Goal: Information Seeking & Learning: Learn about a topic

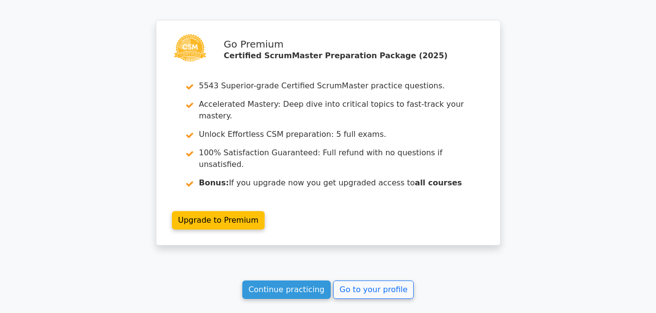
scroll to position [2041, 0]
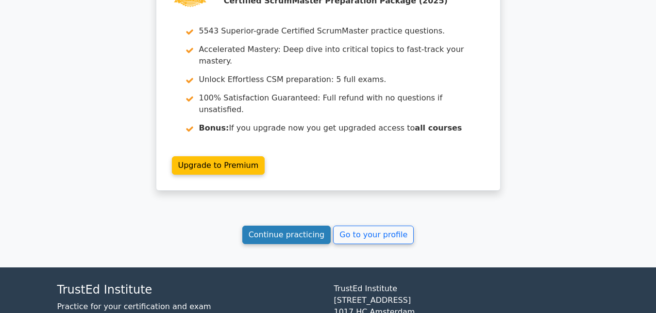
click at [288, 226] on link "Continue practicing" at bounding box center [286, 235] width 89 height 18
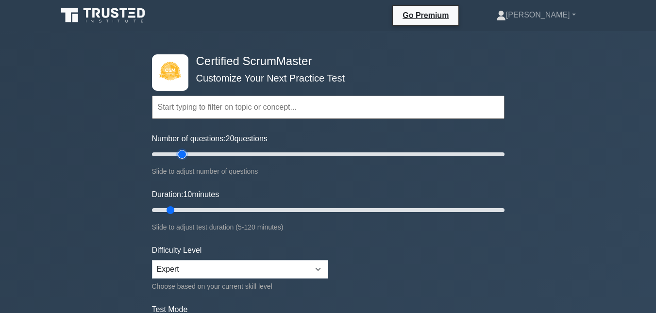
type input "20"
click at [178, 155] on input "Number of questions: 20 questions" at bounding box center [328, 155] width 353 height 12
type input "15"
click at [181, 209] on input "Duration: 15 minutes" at bounding box center [328, 211] width 353 height 12
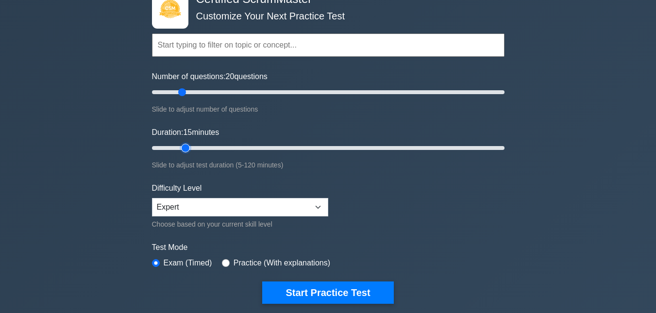
scroll to position [146, 0]
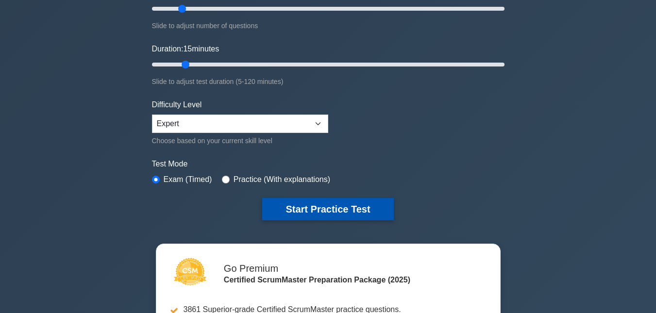
click at [332, 214] on button "Start Practice Test" at bounding box center [327, 209] width 131 height 22
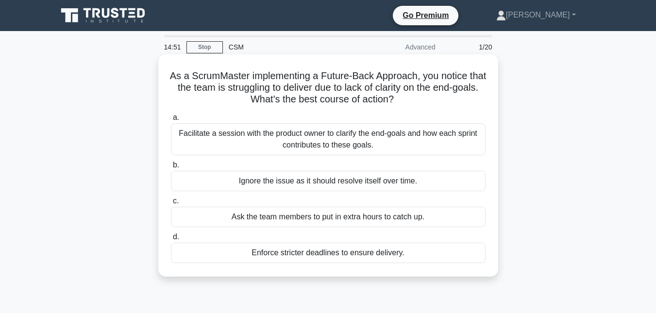
click at [346, 133] on div "Facilitate a session with the product owner to clarify the end-goals and how ea…" at bounding box center [328, 139] width 315 height 32
click at [171, 121] on input "a. Facilitate a session with the product owner to clarify the end-goals and how…" at bounding box center [171, 118] width 0 height 6
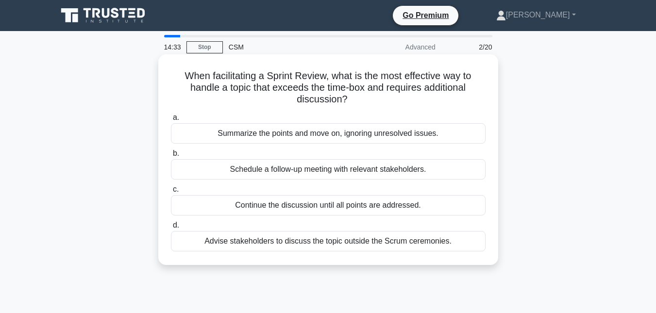
click at [321, 173] on div "Schedule a follow-up meeting with relevant stakeholders." at bounding box center [328, 169] width 315 height 20
click at [171, 157] on input "b. Schedule a follow-up meeting with relevant stakeholders." at bounding box center [171, 154] width 0 height 6
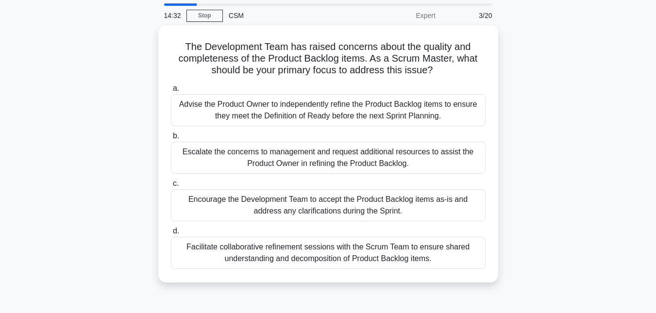
scroll to position [49, 0]
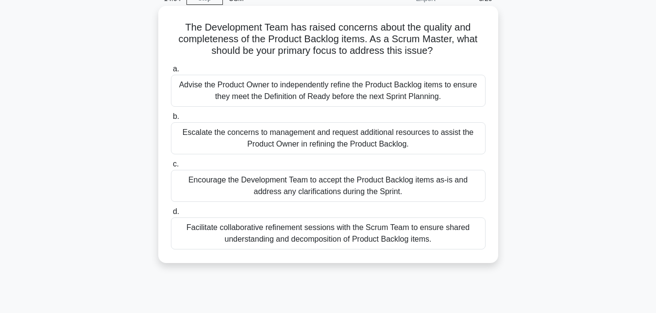
click at [324, 233] on div "Facilitate collaborative refinement sessions with the Scrum Team to ensure shar…" at bounding box center [328, 234] width 315 height 32
click at [171, 215] on input "d. Facilitate collaborative refinement sessions with the Scrum Team to ensure s…" at bounding box center [171, 212] width 0 height 6
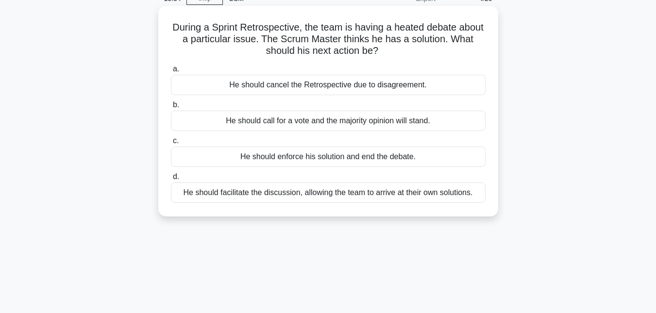
click at [335, 123] on div "He should call for a vote and the majority opinion will stand." at bounding box center [328, 121] width 315 height 20
click at [171, 108] on input "b. He should call for a vote and the majority opinion will stand." at bounding box center [171, 105] width 0 height 6
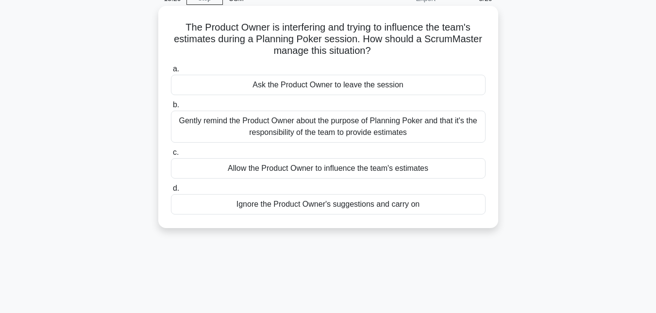
click at [329, 129] on div "Gently remind the Product Owner about the purpose of Planning Poker and that it…" at bounding box center [328, 127] width 315 height 32
click at [171, 108] on input "b. Gently remind the Product Owner about the purpose of Planning Poker and that…" at bounding box center [171, 105] width 0 height 6
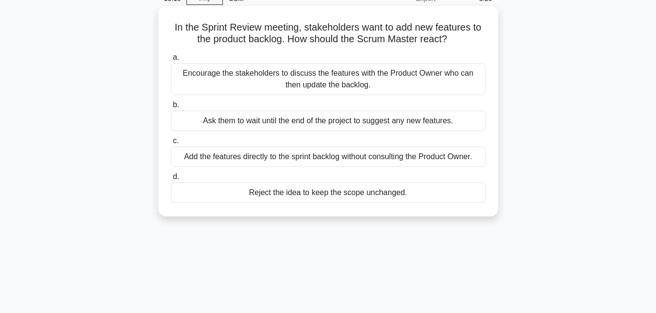
click at [342, 79] on div "Encourage the stakeholders to discuss the features with the Product Owner who c…" at bounding box center [328, 79] width 315 height 32
click at [171, 61] on input "a. Encourage the stakeholders to discuss the features with the Product Owner wh…" at bounding box center [171, 57] width 0 height 6
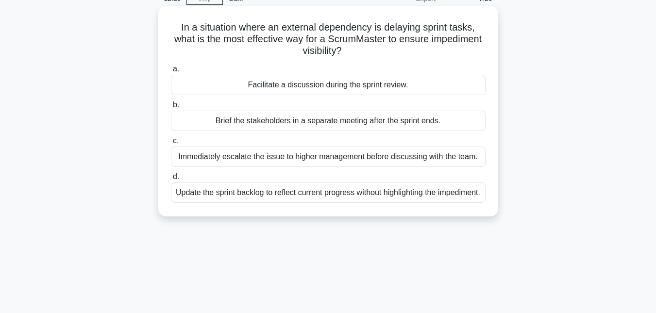
click at [317, 86] on div "Facilitate a discussion during the sprint review." at bounding box center [328, 85] width 315 height 20
click at [171, 72] on input "a. Facilitate a discussion during the sprint review." at bounding box center [171, 69] width 0 height 6
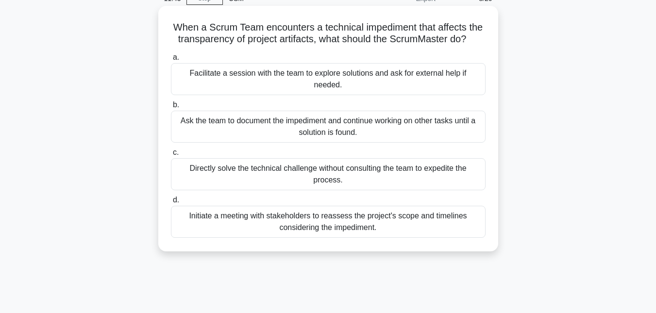
click at [298, 75] on div "Facilitate a session with the team to explore solutions and ask for external he…" at bounding box center [328, 79] width 315 height 32
click at [171, 61] on input "a. Facilitate a session with the team to explore solutions and ask for external…" at bounding box center [171, 57] width 0 height 6
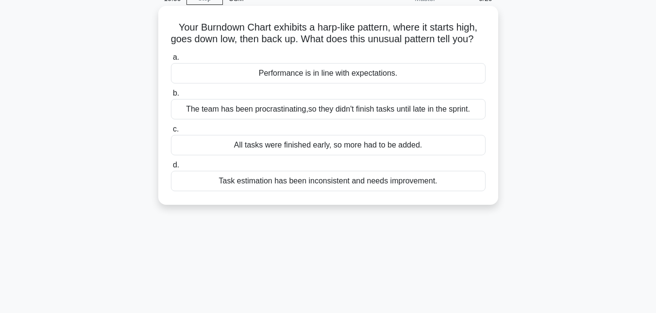
click at [301, 191] on div "Task estimation has been inconsistent and needs improvement." at bounding box center [328, 181] width 315 height 20
click at [171, 169] on input "d. Task estimation has been inconsistent and needs improvement." at bounding box center [171, 165] width 0 height 6
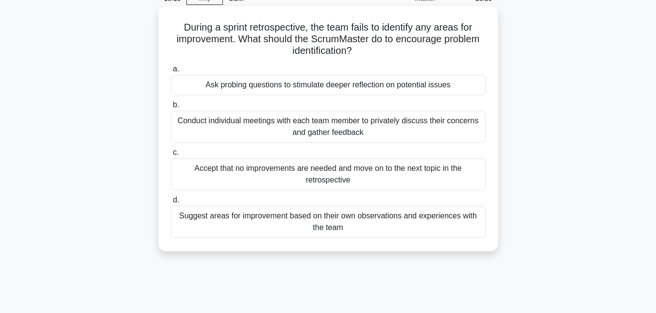
click at [334, 85] on div "Ask probing questions to stimulate deeper reflection on potential issues" at bounding box center [328, 85] width 315 height 20
click at [171, 72] on input "a. Ask probing questions to stimulate deeper reflection on potential issues" at bounding box center [171, 69] width 0 height 6
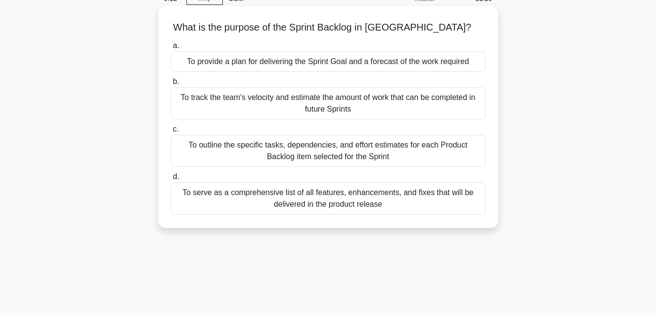
click at [348, 64] on div "To provide a plan for delivering the Sprint Goal and a forecast of the work req…" at bounding box center [328, 62] width 315 height 20
click at [171, 49] on input "a. To provide a plan for delivering the Sprint Goal and a forecast of the work …" at bounding box center [171, 46] width 0 height 6
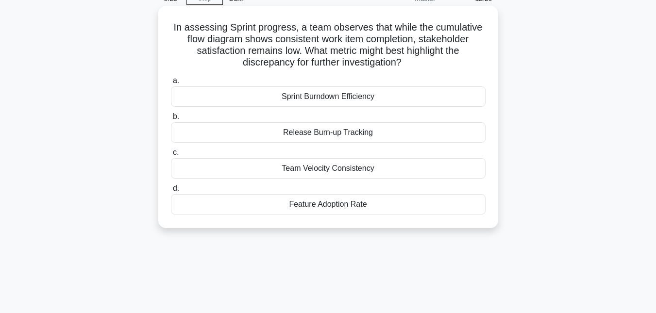
click at [343, 132] on div "Release Burn-up Tracking" at bounding box center [328, 132] width 315 height 20
click at [171, 120] on input "b. Release Burn-up Tracking" at bounding box center [171, 117] width 0 height 6
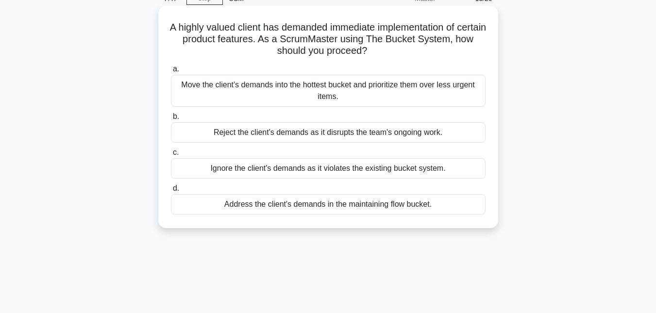
click at [349, 87] on div "Move the client's demands into the hottest bucket and prioritize them over less…" at bounding box center [328, 91] width 315 height 32
click at [171, 72] on input "a. Move the client's demands into the hottest bucket and prioritize them over l…" at bounding box center [171, 69] width 0 height 6
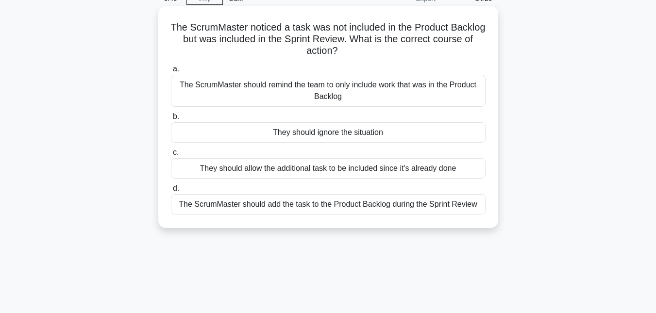
click at [293, 84] on div "The ScrumMaster should remind the team to only include work that was in the Pro…" at bounding box center [328, 91] width 315 height 32
click at [171, 72] on input "a. The ScrumMaster should remind the team to only include work that was in the …" at bounding box center [171, 69] width 0 height 6
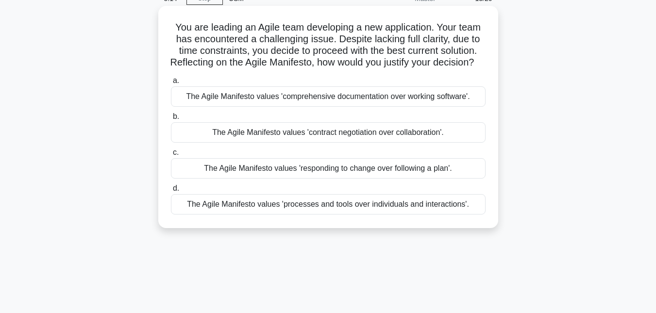
click at [309, 179] on div "The Agile Manifesto values 'responding to change over following a plan'." at bounding box center [328, 168] width 315 height 20
click at [171, 156] on input "c. The Agile Manifesto values 'responding to change over following a plan'." at bounding box center [171, 153] width 0 height 6
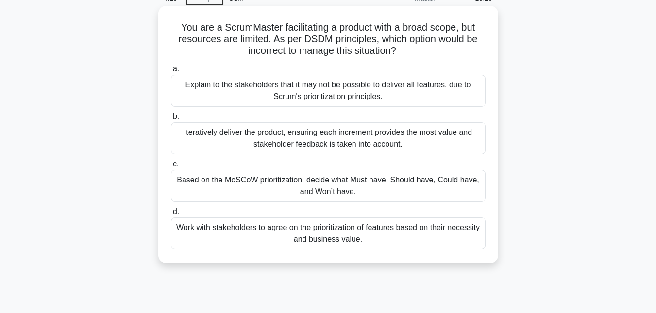
click at [331, 231] on div "Work with stakeholders to agree on the prioritization of features based on thei…" at bounding box center [328, 234] width 315 height 32
click at [171, 215] on input "d. Work with stakeholders to agree on the prioritization of features based on t…" at bounding box center [171, 212] width 0 height 6
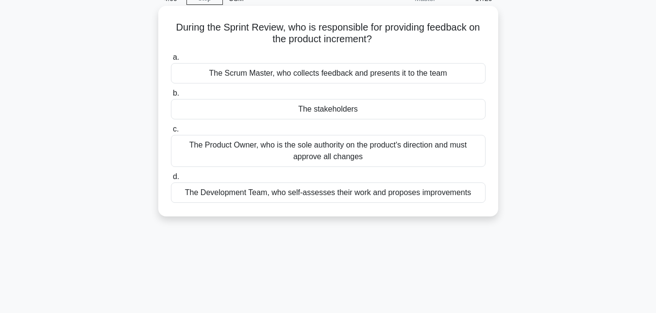
click at [330, 109] on div "The stakeholders" at bounding box center [328, 109] width 315 height 20
click at [171, 97] on input "b. The stakeholders" at bounding box center [171, 93] width 0 height 6
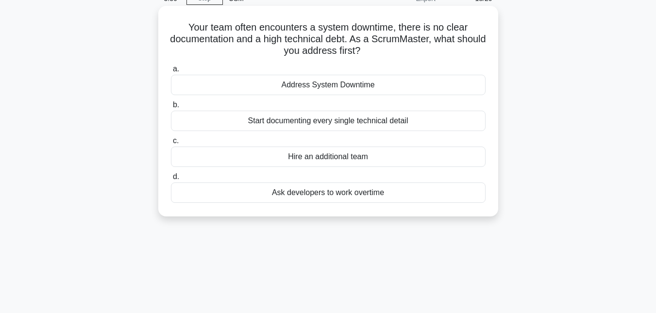
click at [332, 89] on div "Address System Downtime" at bounding box center [328, 85] width 315 height 20
click at [171, 72] on input "a. Address System Downtime" at bounding box center [171, 69] width 0 height 6
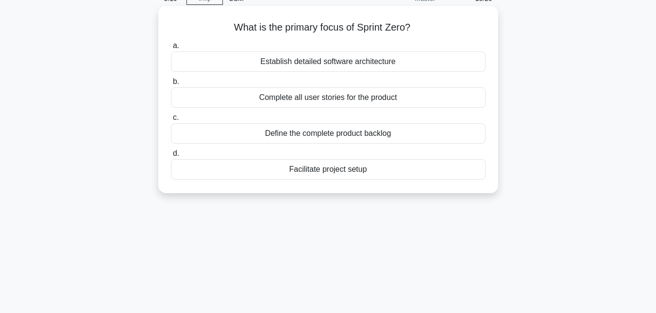
click at [310, 170] on div "Facilitate project setup" at bounding box center [328, 169] width 315 height 20
click at [171, 157] on input "d. Facilitate project setup" at bounding box center [171, 154] width 0 height 6
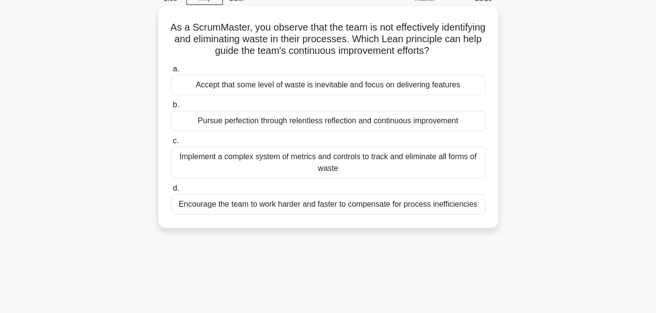
click at [326, 172] on div "Implement a complex system of metrics and controls to track and eliminate all f…" at bounding box center [328, 163] width 315 height 32
click at [171, 144] on input "c. Implement a complex system of metrics and controls to track and eliminate al…" at bounding box center [171, 141] width 0 height 6
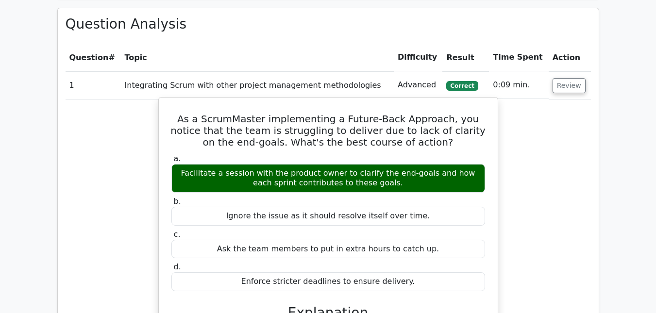
scroll to position [875, 0]
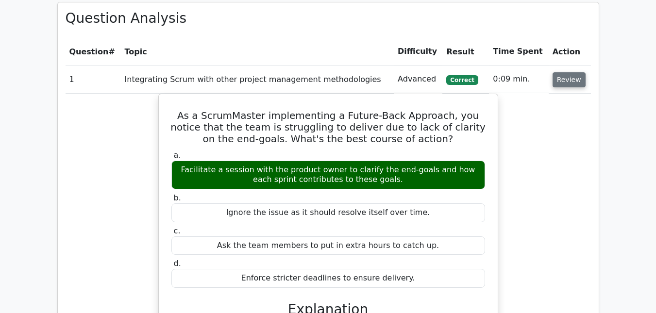
click at [565, 72] on button "Review" at bounding box center [569, 79] width 33 height 15
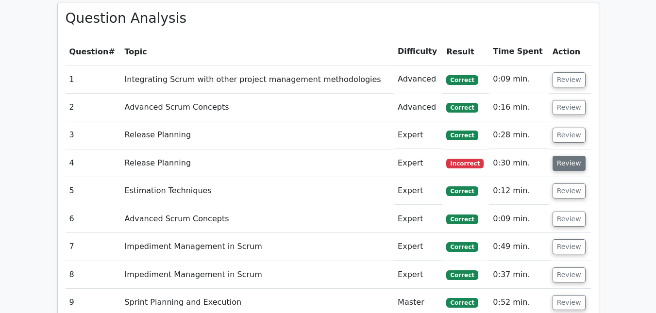
click at [562, 156] on button "Review" at bounding box center [569, 163] width 33 height 15
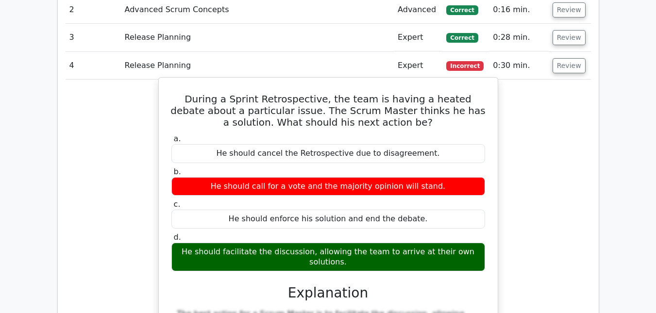
scroll to position [972, 0]
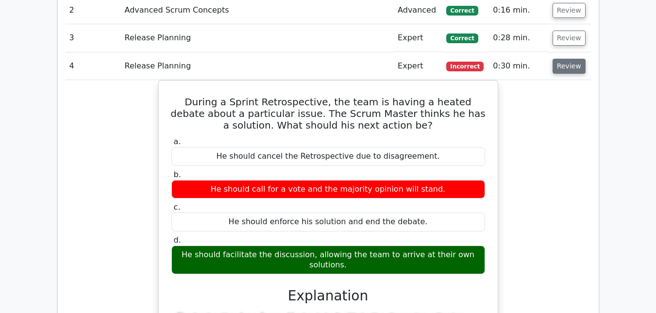
click at [561, 59] on button "Review" at bounding box center [569, 66] width 33 height 15
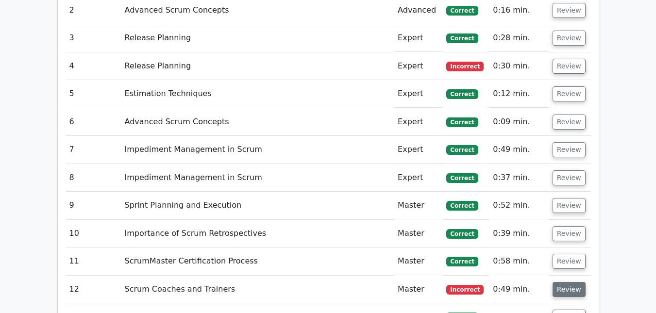
click at [558, 282] on button "Review" at bounding box center [569, 289] width 33 height 15
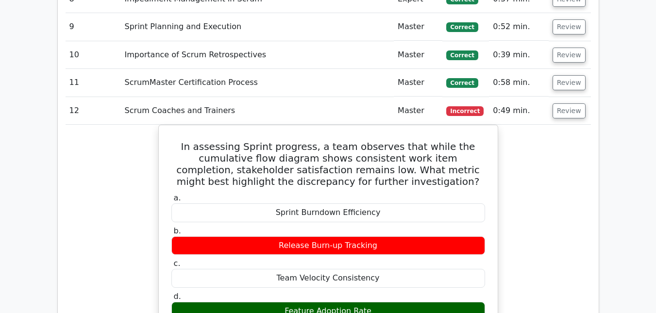
scroll to position [1215, 0]
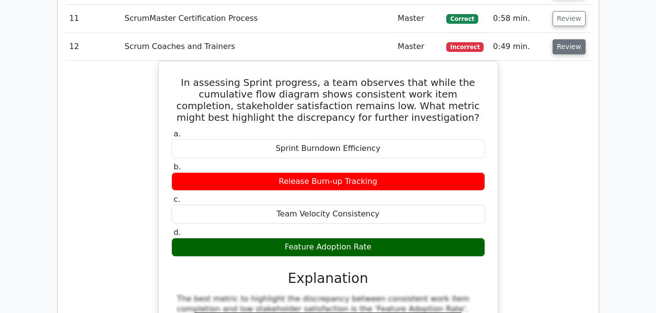
click at [569, 39] on button "Review" at bounding box center [569, 46] width 33 height 15
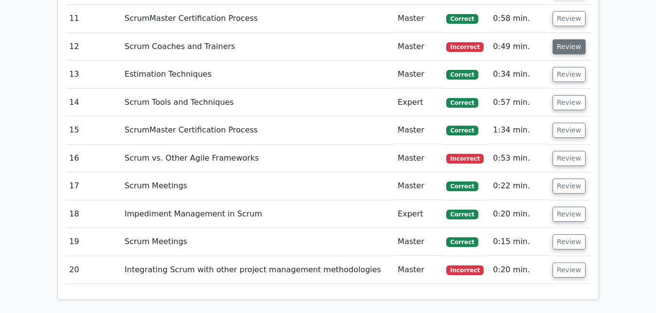
click at [566, 39] on button "Review" at bounding box center [569, 46] width 33 height 15
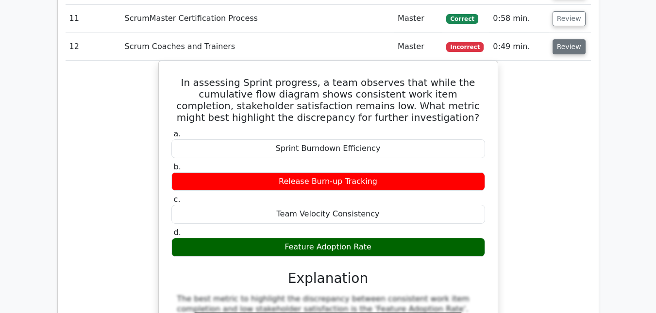
click at [566, 39] on button "Review" at bounding box center [569, 46] width 33 height 15
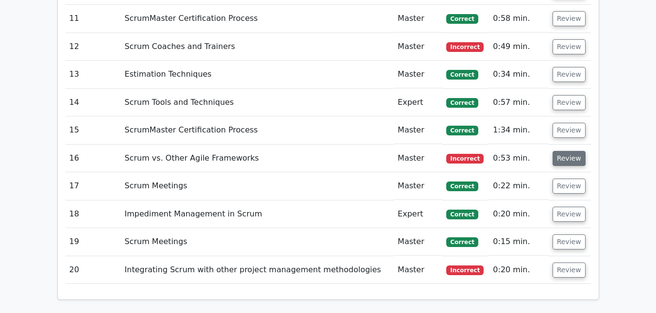
click at [565, 151] on button "Review" at bounding box center [569, 158] width 33 height 15
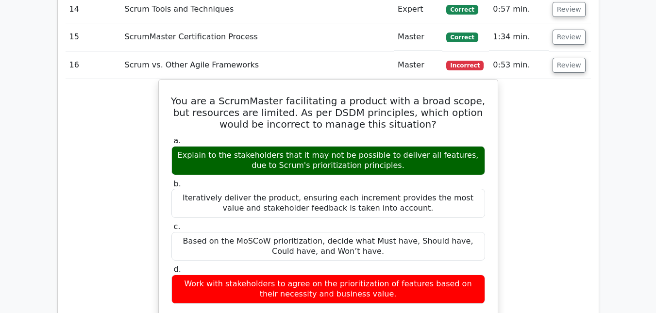
scroll to position [1312, 0]
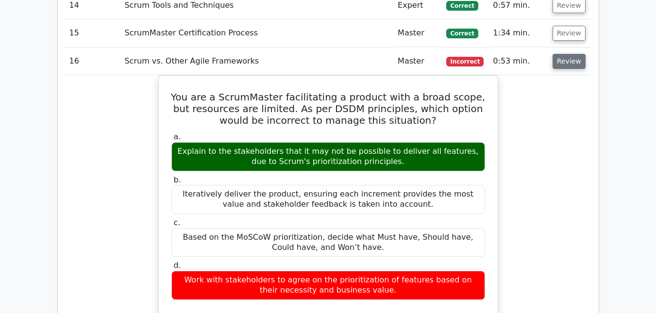
click at [564, 54] on button "Review" at bounding box center [569, 61] width 33 height 15
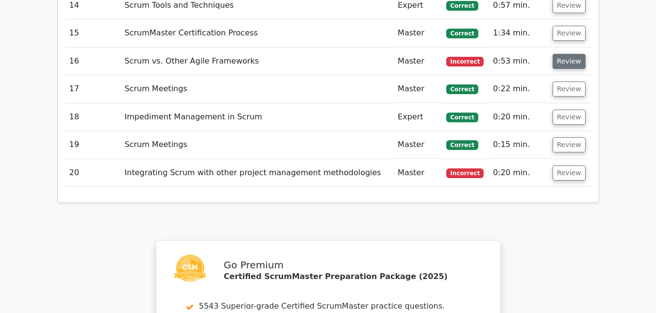
scroll to position [1263, 0]
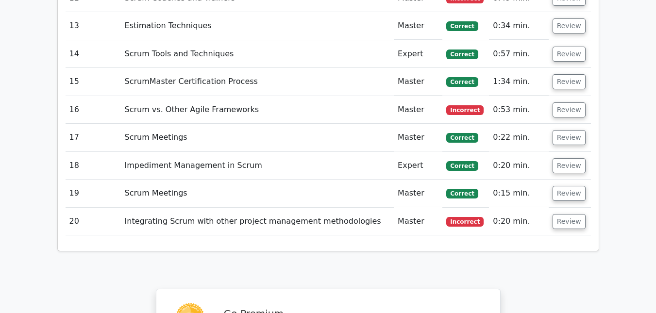
click at [561, 68] on td "Review" at bounding box center [570, 82] width 42 height 28
click at [562, 74] on button "Review" at bounding box center [569, 81] width 33 height 15
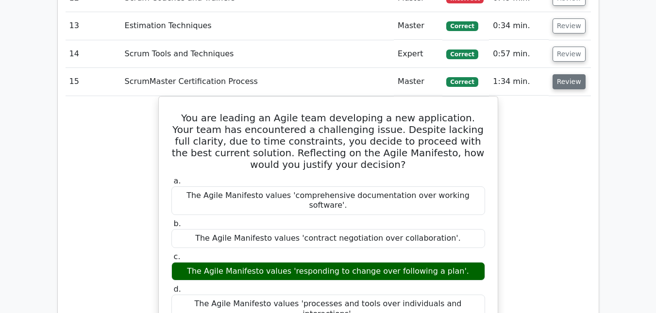
click at [573, 74] on button "Review" at bounding box center [569, 81] width 33 height 15
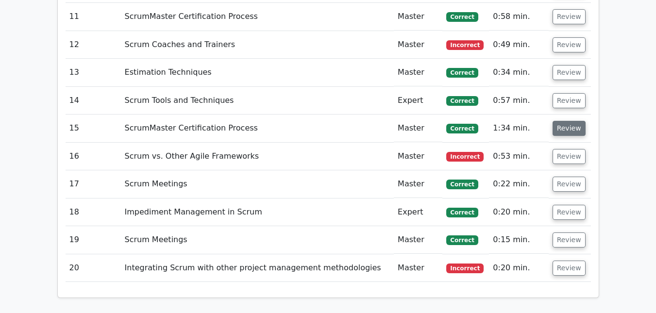
scroll to position [1215, 0]
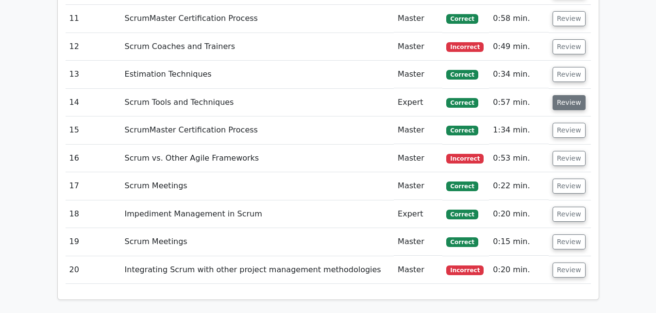
click at [566, 95] on button "Review" at bounding box center [569, 102] width 33 height 15
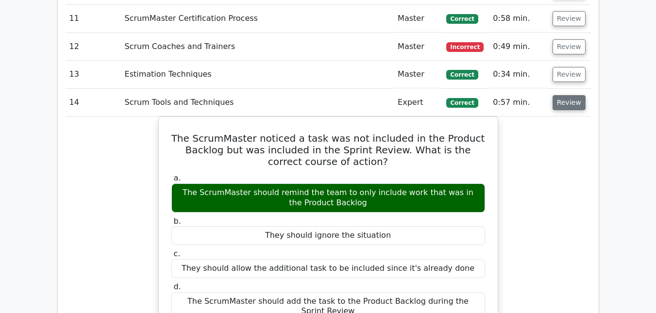
click at [566, 95] on button "Review" at bounding box center [569, 102] width 33 height 15
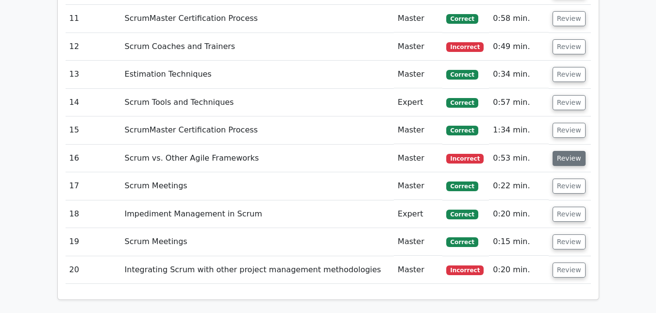
click at [574, 151] on button "Review" at bounding box center [569, 158] width 33 height 15
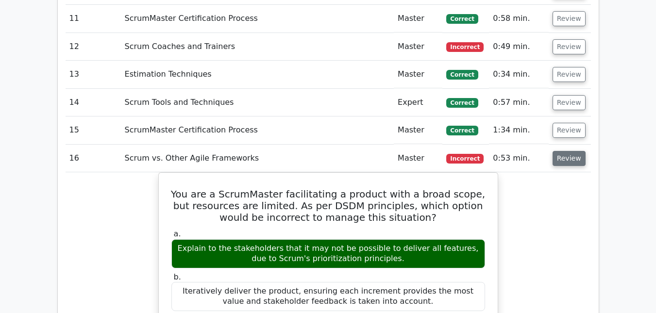
click at [570, 151] on button "Review" at bounding box center [569, 158] width 33 height 15
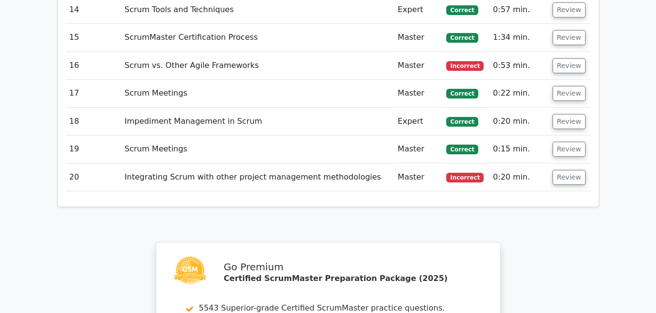
scroll to position [1312, 0]
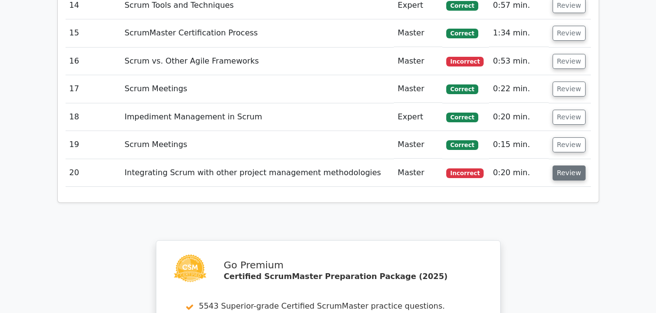
click at [570, 166] on button "Review" at bounding box center [569, 173] width 33 height 15
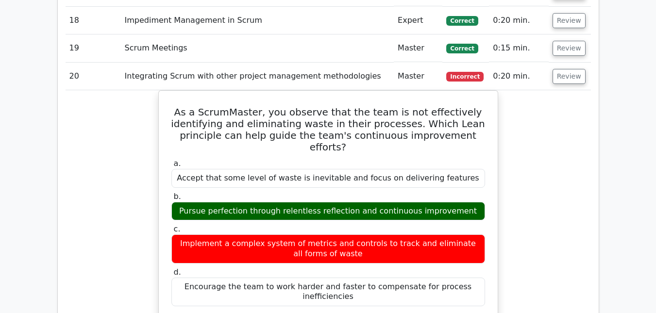
scroll to position [1409, 0]
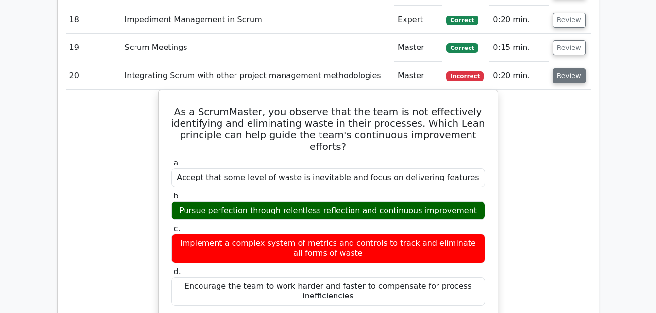
click at [566, 69] on button "Review" at bounding box center [569, 76] width 33 height 15
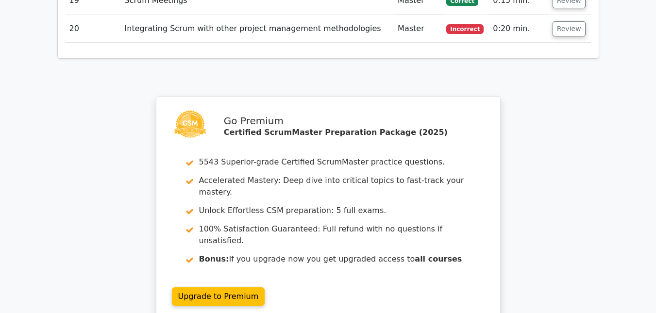
scroll to position [1610, 0]
